Goal: Download file/media

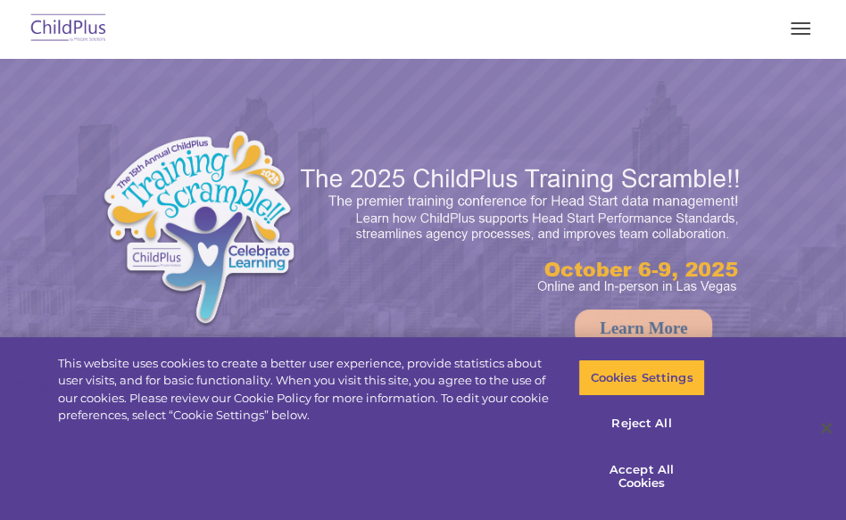
select select "MEDIUM"
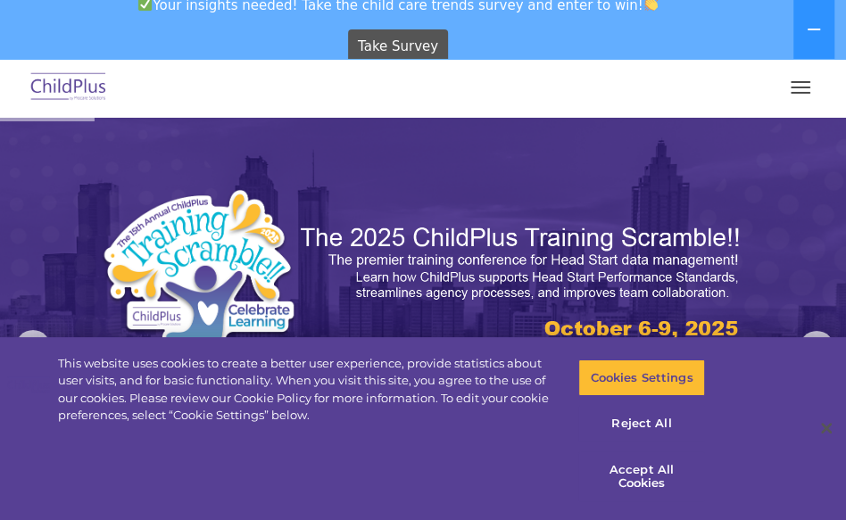
click at [0, 0] on div "Download Support | Schedule A Demo " at bounding box center [0, 0] width 0 height 0
click at [0, 0] on link "Download" at bounding box center [0, 0] width 0 height 0
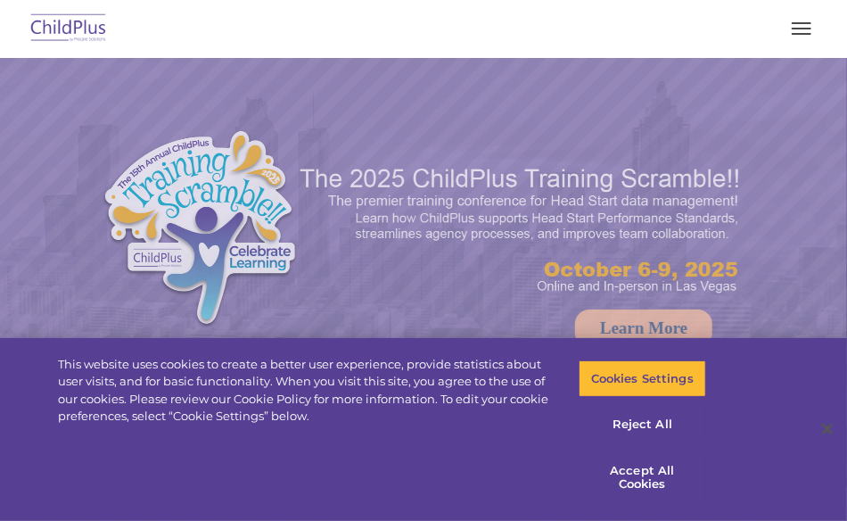
select select "MEDIUM"
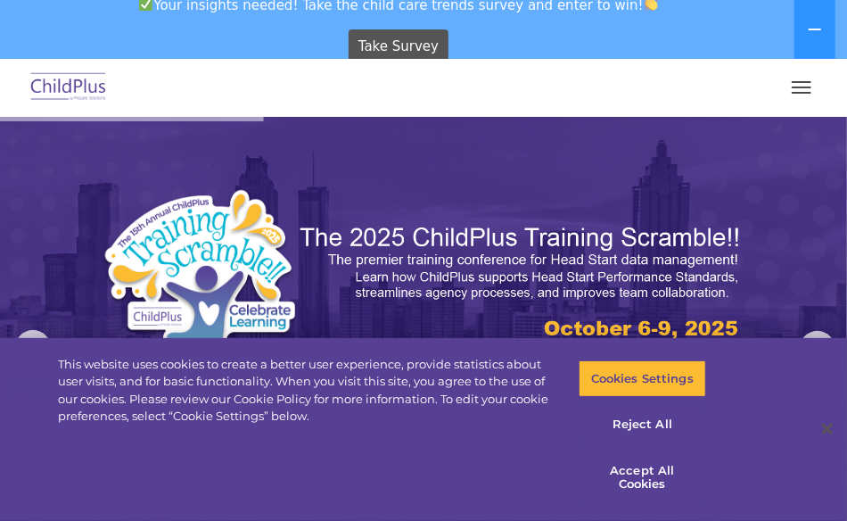
click at [0, 0] on link "Download" at bounding box center [0, 0] width 0 height 0
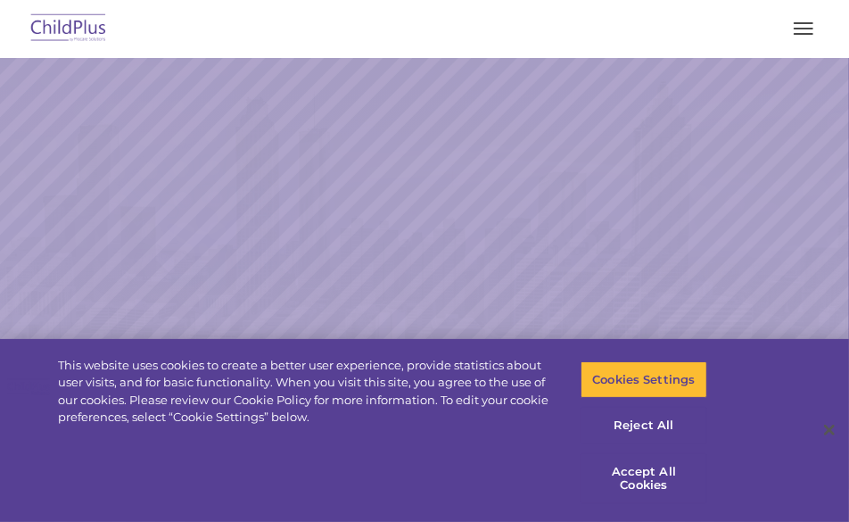
select select "MEDIUM"
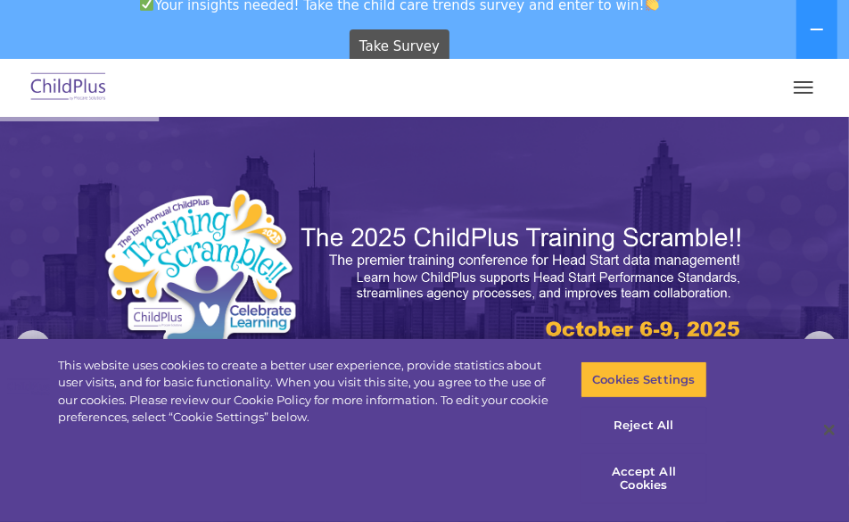
click at [0, 0] on link "Download" at bounding box center [0, 0] width 0 height 0
